Goal: Find specific page/section: Find specific page/section

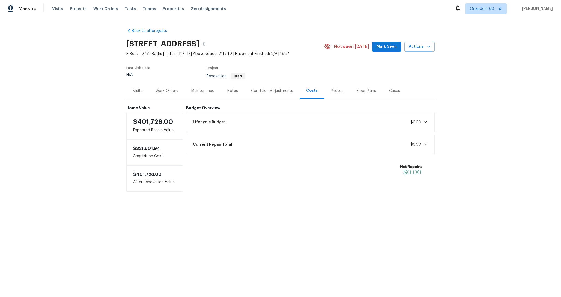
click at [451, 55] on div "Back to all projects [STREET_ADDRESS] 3 Beds | 2 1/2 Baths | Total: 2117 ft² | …" at bounding box center [280, 120] width 561 height 207
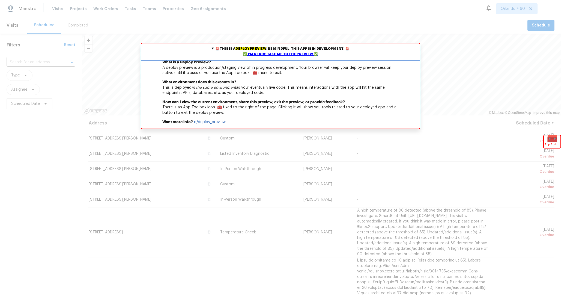
click at [298, 54] on div "✅ I'm ready, take me to the preview ✅" at bounding box center [281, 54] width 276 height 5
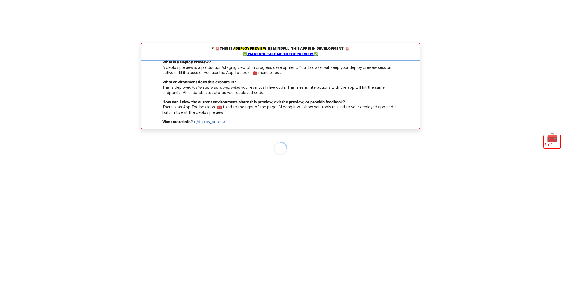
click at [276, 53] on div "✅ I'm ready, take me to the preview ✅" at bounding box center [281, 54] width 276 height 5
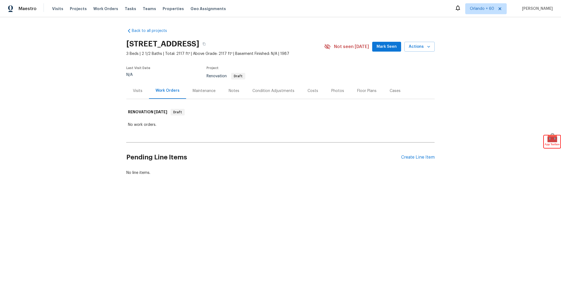
click at [257, 92] on div "Condition Adjustments" at bounding box center [273, 90] width 42 height 5
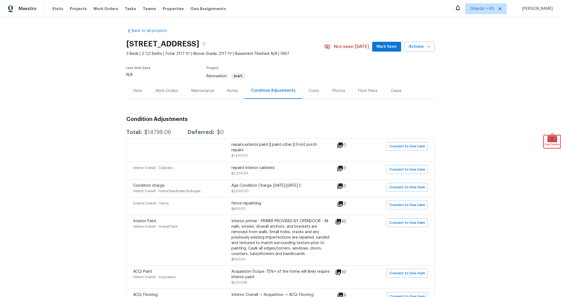
click at [239, 94] on div "Notes" at bounding box center [233, 91] width 24 height 16
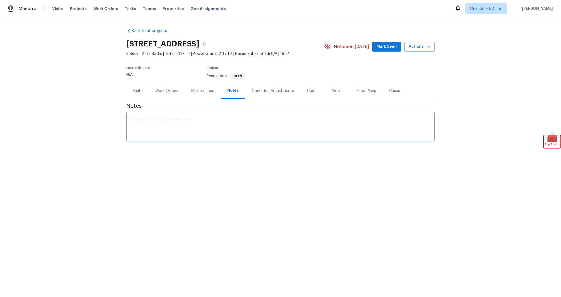
click at [265, 92] on div "Condition Adjustments" at bounding box center [273, 90] width 42 height 5
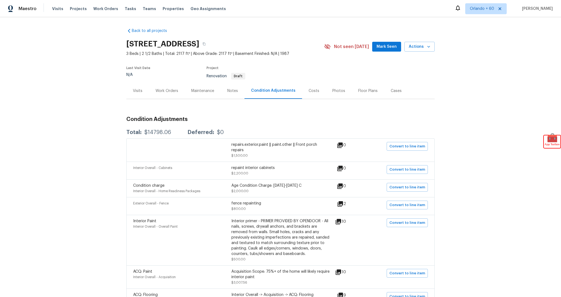
click at [318, 95] on div "Costs" at bounding box center [314, 91] width 24 height 16
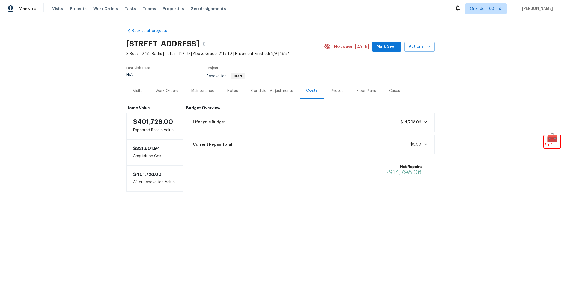
click at [271, 97] on div "Condition Adjustments" at bounding box center [272, 91] width 55 height 16
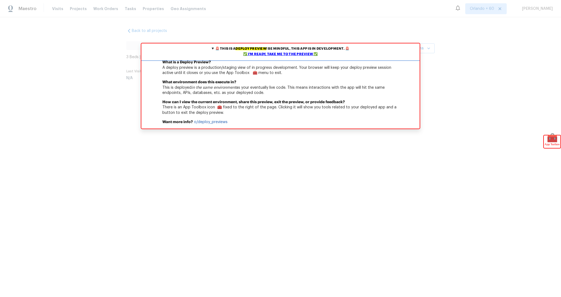
click at [292, 56] on div "✅ I'm ready, take me to the preview ✅" at bounding box center [281, 54] width 276 height 5
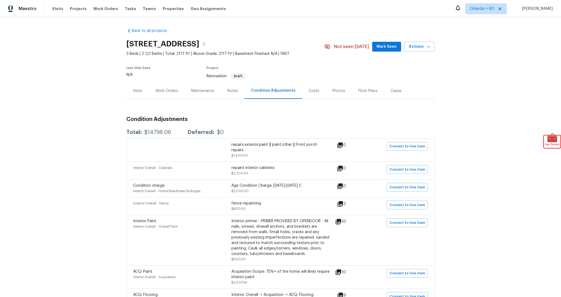
click at [173, 121] on h3 "Condition Adjustments" at bounding box center [280, 119] width 308 height 5
copy h3 "Condition Adjustments"
click at [108, 100] on div "Back to all projects [STREET_ADDRESS] 3 Beds | 2 1/2 Baths | Total: 2117 ft² | …" at bounding box center [280, 157] width 561 height 280
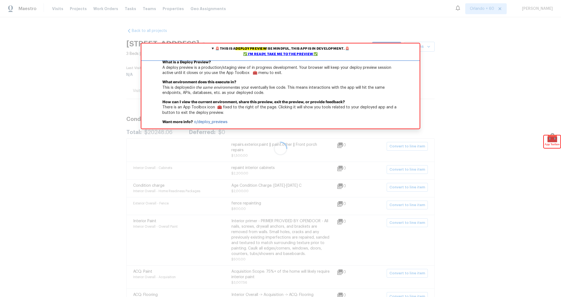
click at [290, 54] on div "✅ I'm ready, take me to the preview ✅" at bounding box center [281, 54] width 276 height 5
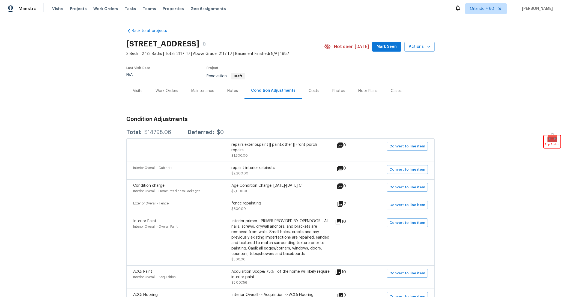
click at [312, 92] on div "Costs" at bounding box center [314, 90] width 11 height 5
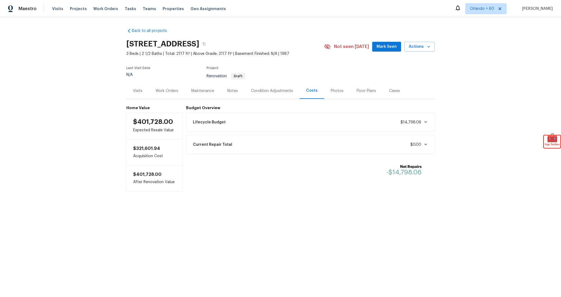
click at [291, 92] on div "Condition Adjustments" at bounding box center [272, 90] width 42 height 5
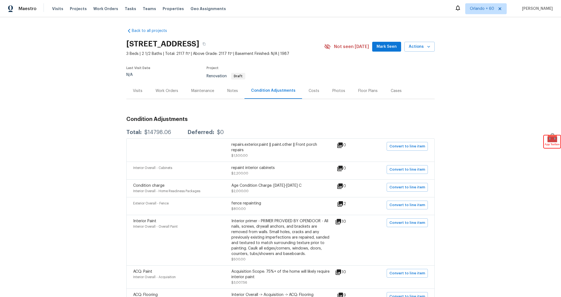
click at [317, 91] on div "Costs" at bounding box center [314, 91] width 24 height 16
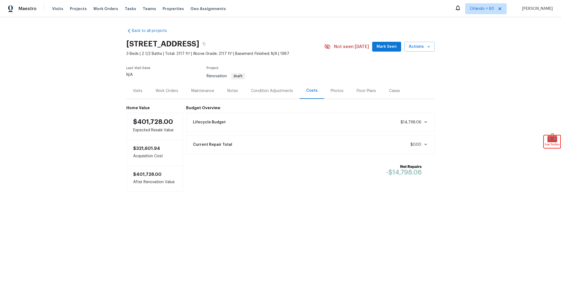
click at [276, 92] on div "Condition Adjustments" at bounding box center [272, 90] width 42 height 5
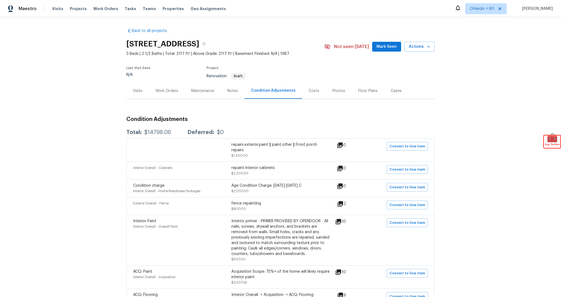
click at [308, 38] on div "[STREET_ADDRESS]" at bounding box center [225, 44] width 198 height 14
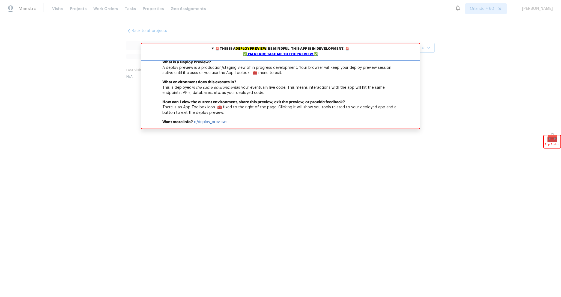
click at [280, 54] on div "✅ I'm ready, take me to the preview ✅" at bounding box center [281, 54] width 276 height 5
